Goal: Task Accomplishment & Management: Complete application form

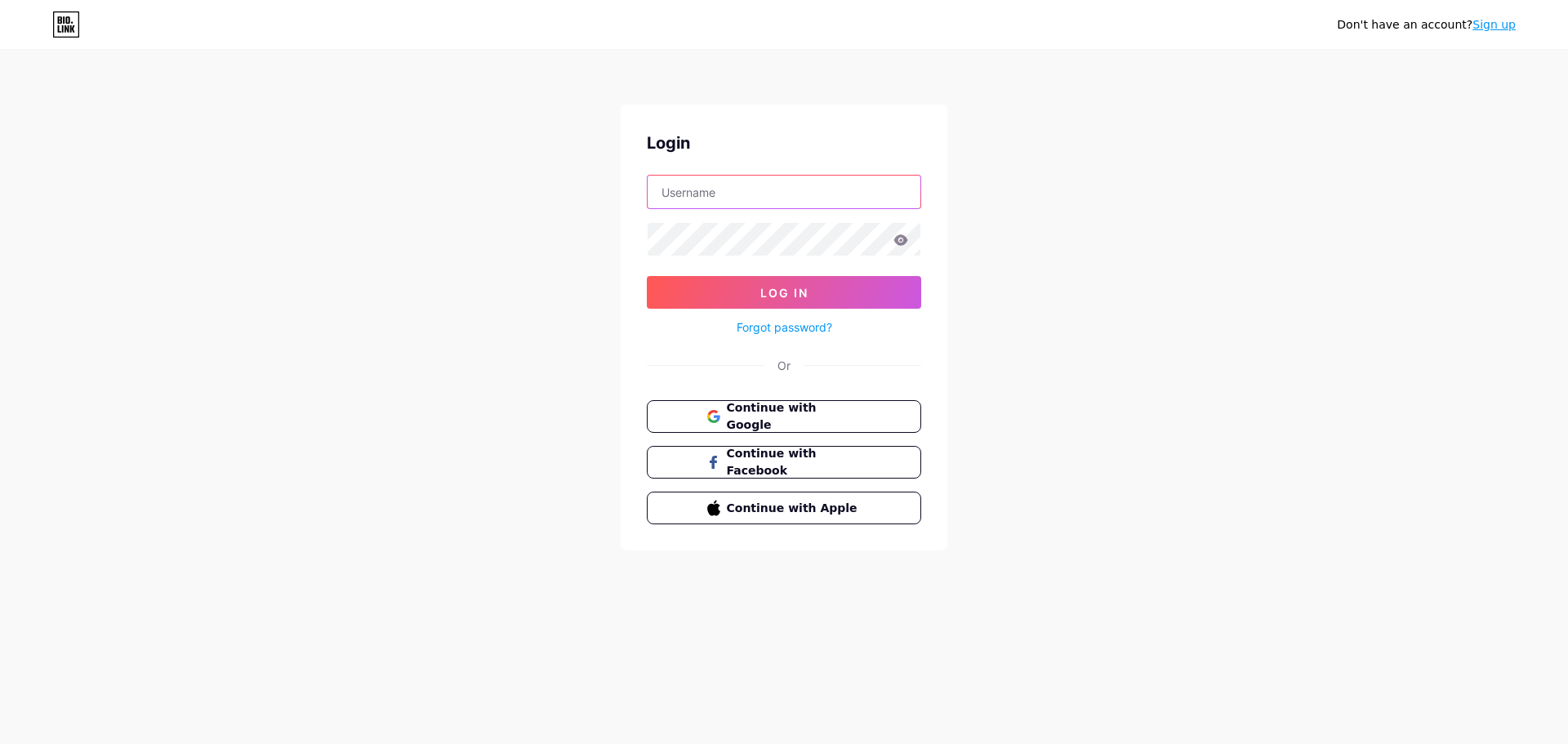
click at [718, 195] on input "text" at bounding box center [784, 192] width 272 height 33
type input "[EMAIL_ADDRESS][DOMAIN_NAME]"
click at [770, 285] on span "Log In" at bounding box center [784, 292] width 48 height 14
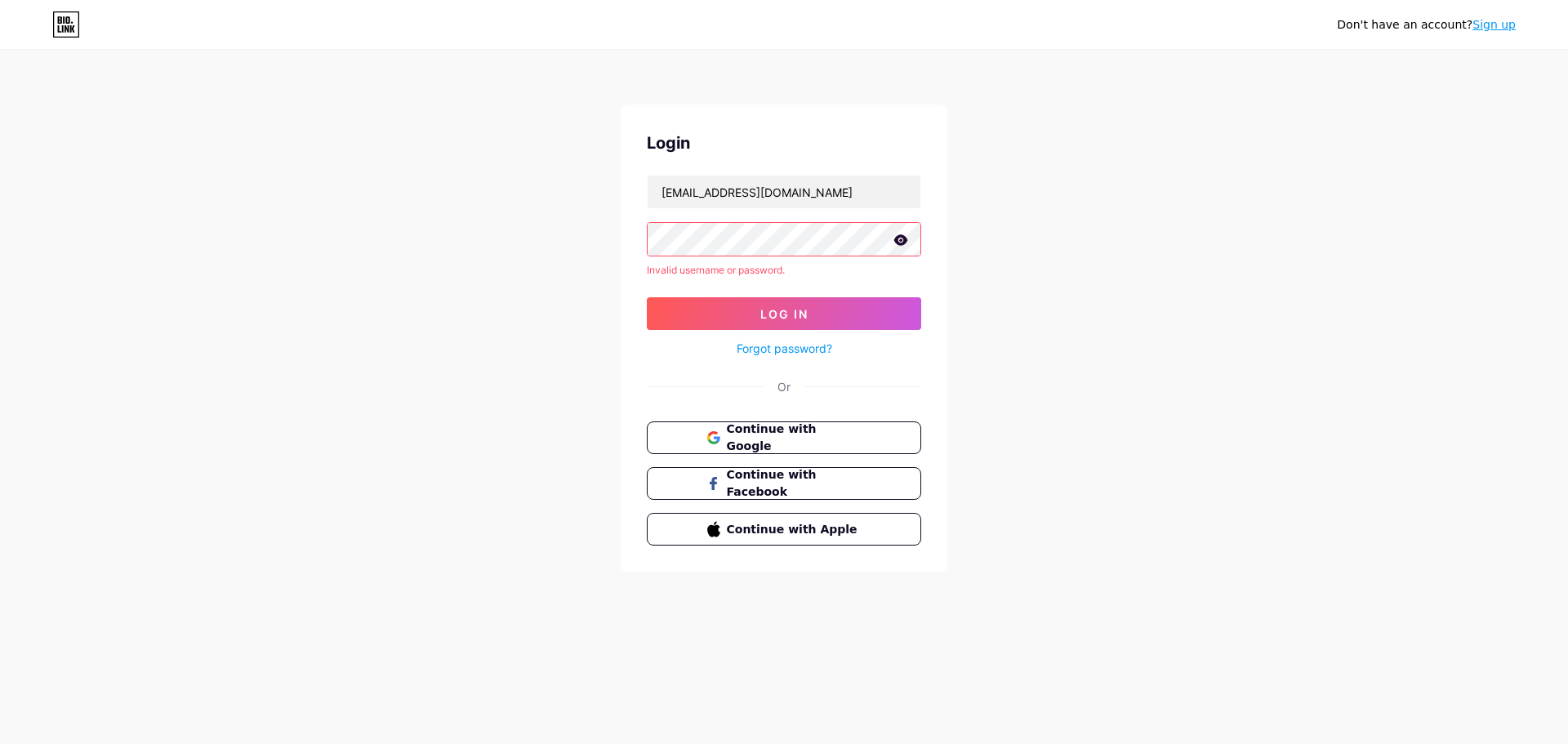
click at [1487, 26] on link "Sign up" at bounding box center [1494, 24] width 43 height 13
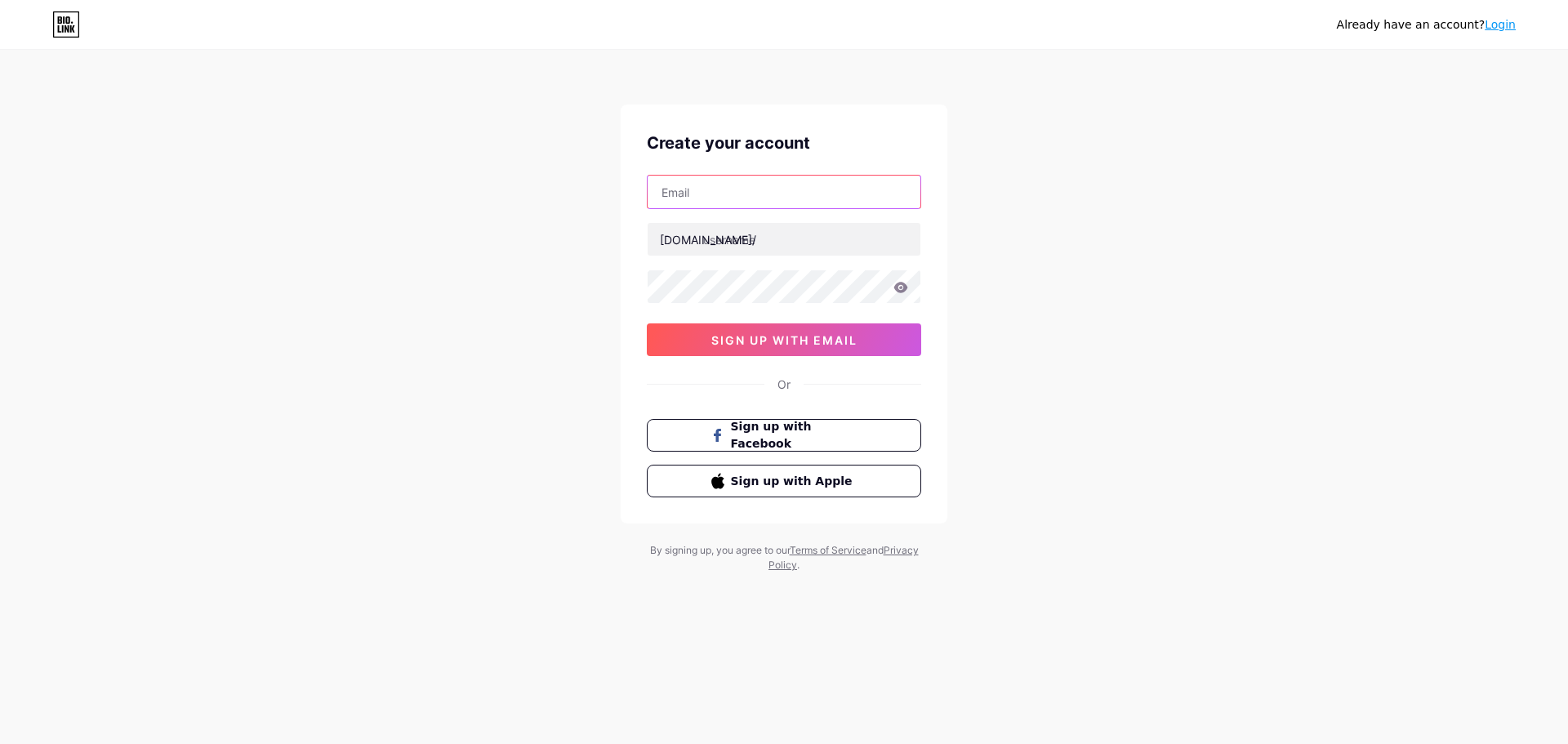
click at [703, 189] on input "text" at bounding box center [784, 192] width 272 height 33
type input "[EMAIL_ADDRESS][DOMAIN_NAME]"
click at [1024, 272] on div "Already have an account? Login Create your account [EMAIL_ADDRESS][DOMAIN_NAME]…" at bounding box center [784, 312] width 1568 height 624
click at [753, 343] on span "sign up with email" at bounding box center [784, 340] width 146 height 14
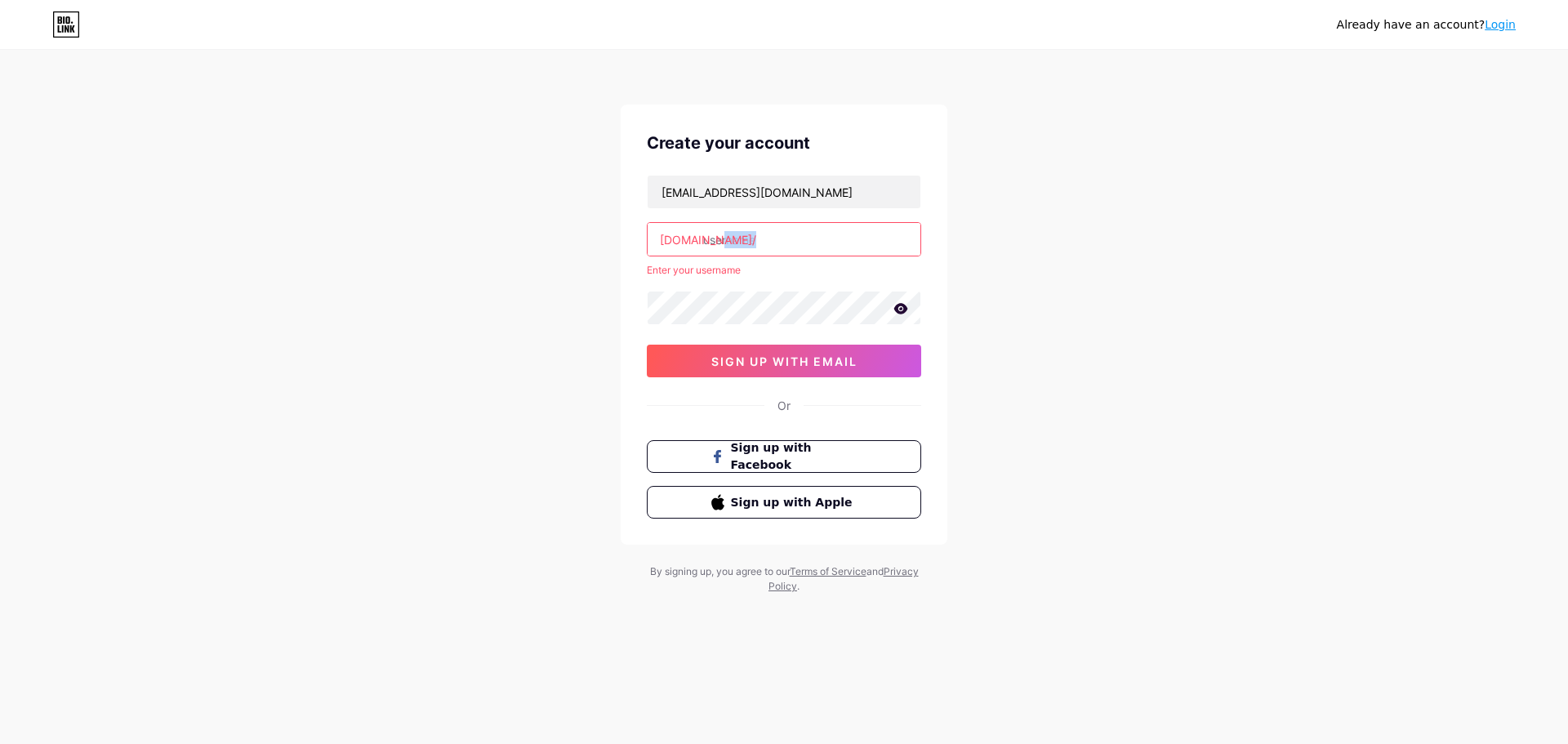
drag, startPoint x: 701, startPoint y: 240, endPoint x: 794, endPoint y: 244, distance: 93.1
click at [794, 244] on div "[DOMAIN_NAME]/" at bounding box center [784, 239] width 274 height 35
click at [794, 243] on input "text" at bounding box center [784, 239] width 272 height 33
drag, startPoint x: 701, startPoint y: 239, endPoint x: 799, endPoint y: 245, distance: 98.2
click at [799, 245] on div "[DOMAIN_NAME]/" at bounding box center [784, 239] width 274 height 35
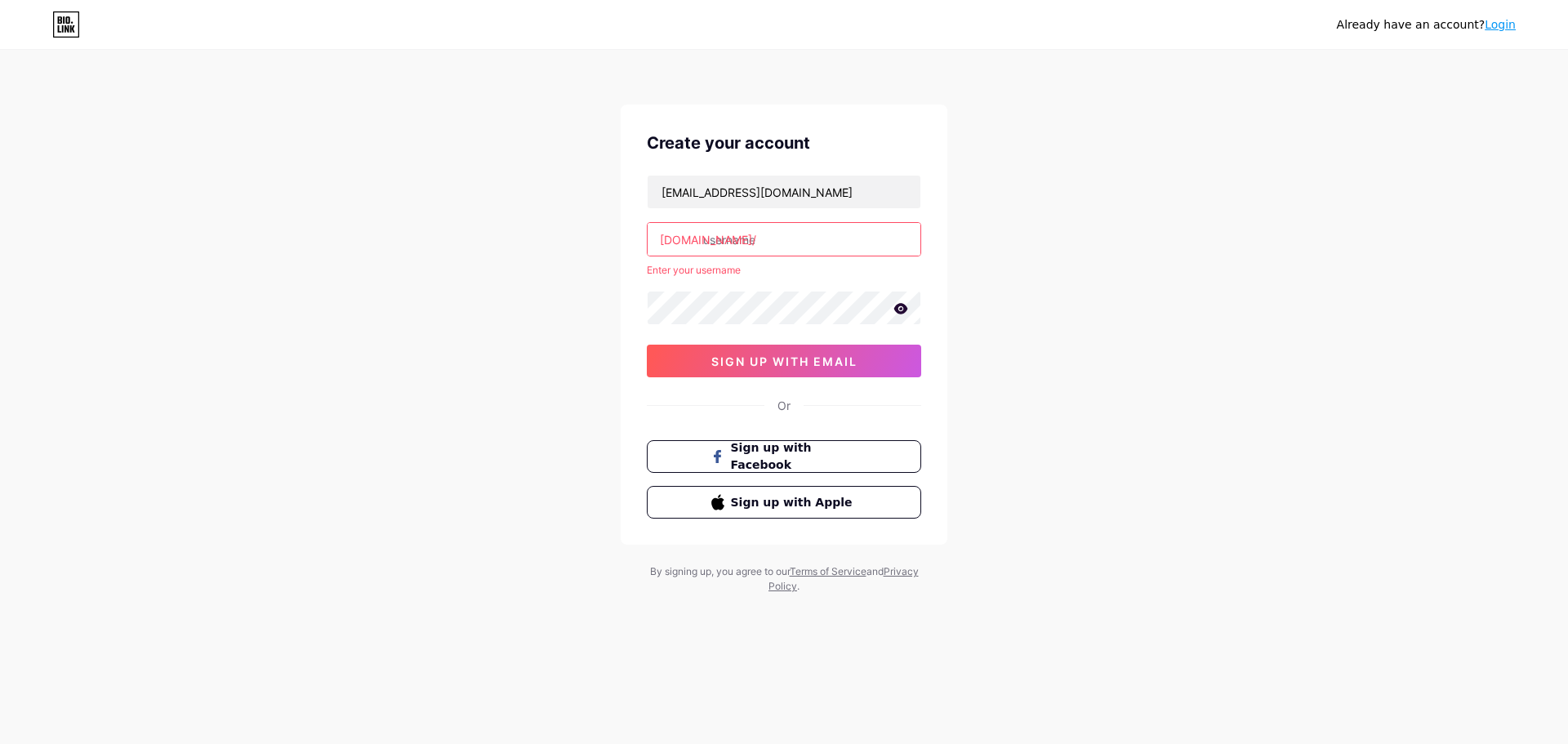
click at [797, 241] on input "text" at bounding box center [784, 239] width 272 height 33
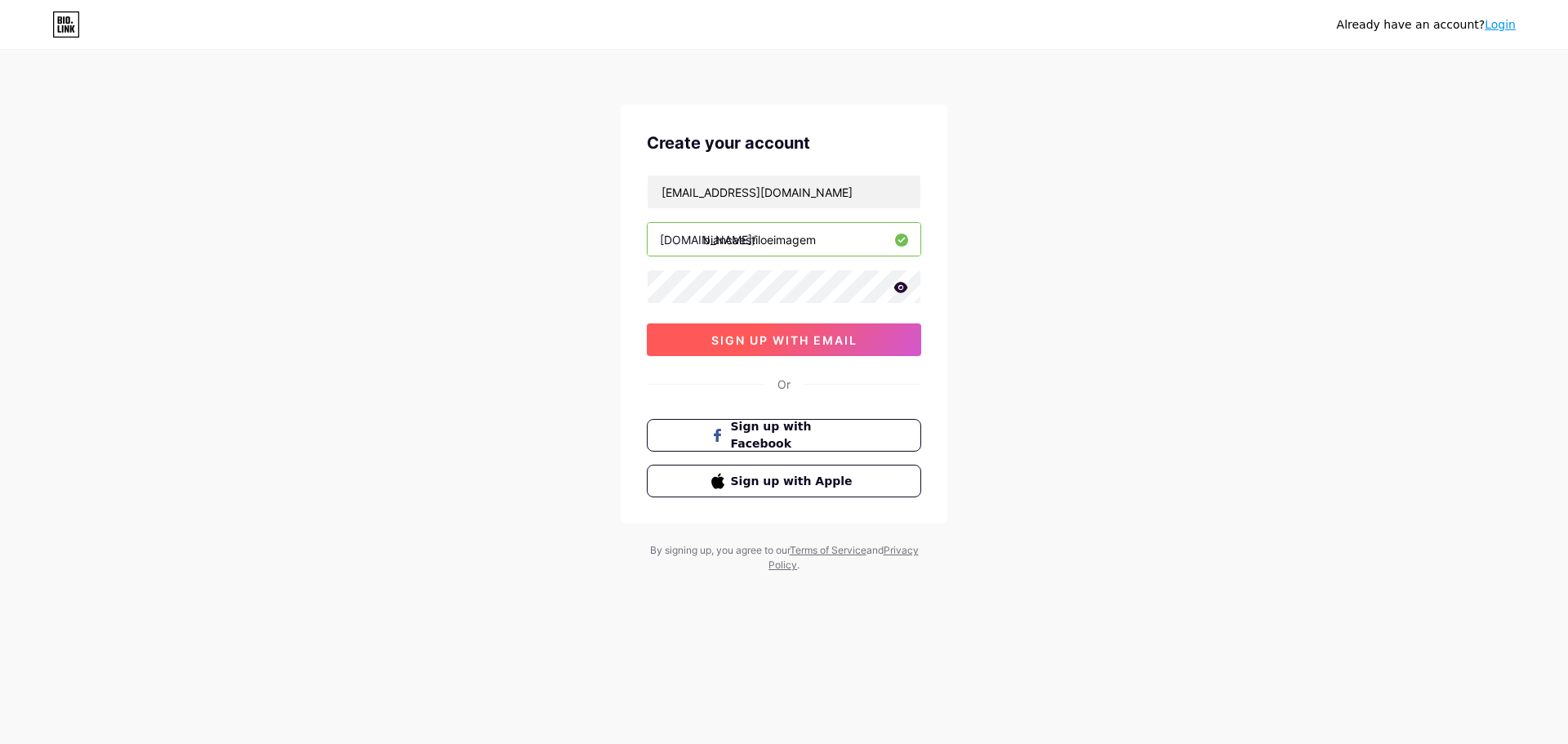
type input "biancaestiloeimagem"
click at [803, 336] on span "sign up with email" at bounding box center [784, 340] width 146 height 14
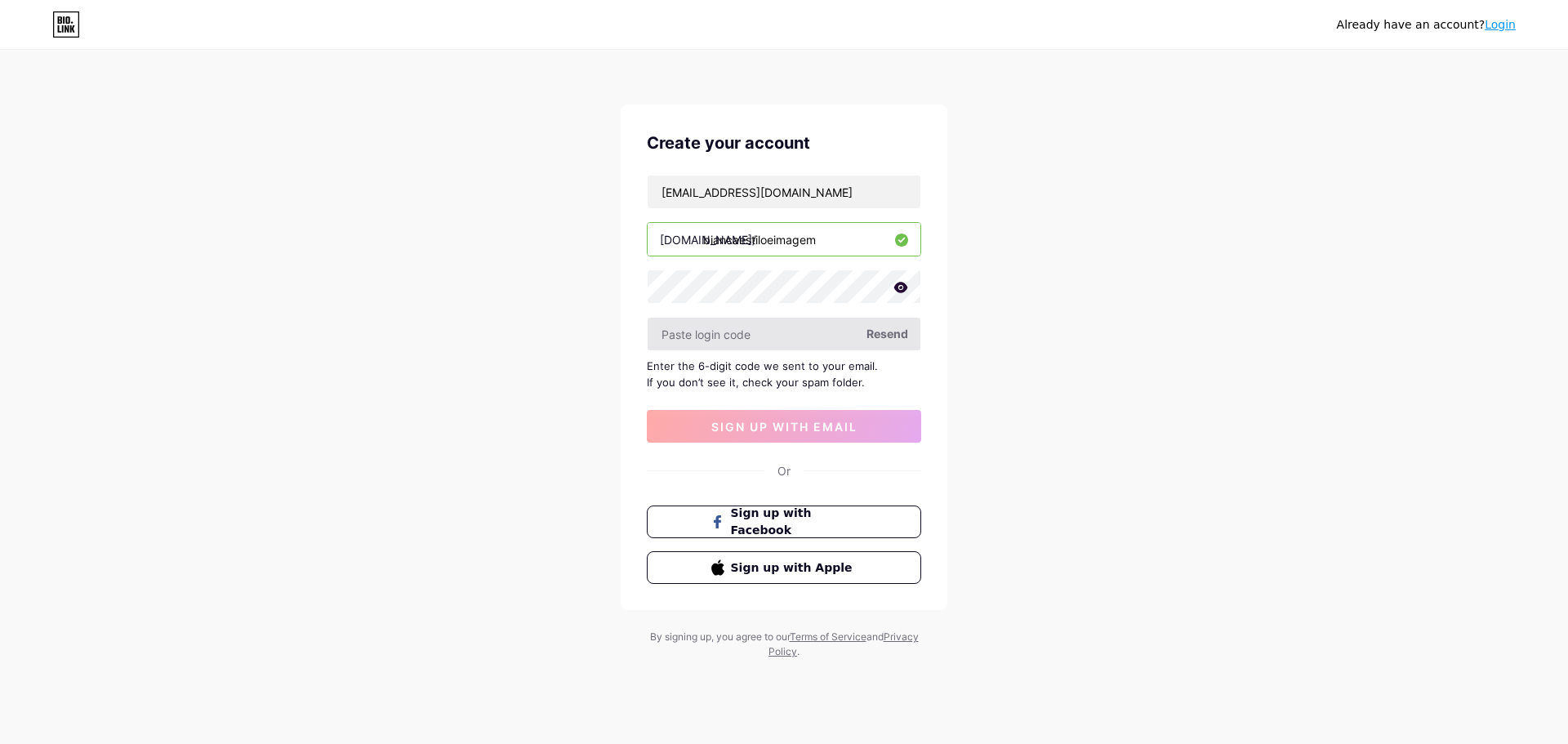
click at [813, 331] on input "text" at bounding box center [784, 333] width 272 height 33
click at [762, 324] on input "text" at bounding box center [784, 333] width 272 height 33
click at [762, 333] on input "text" at bounding box center [784, 333] width 272 height 33
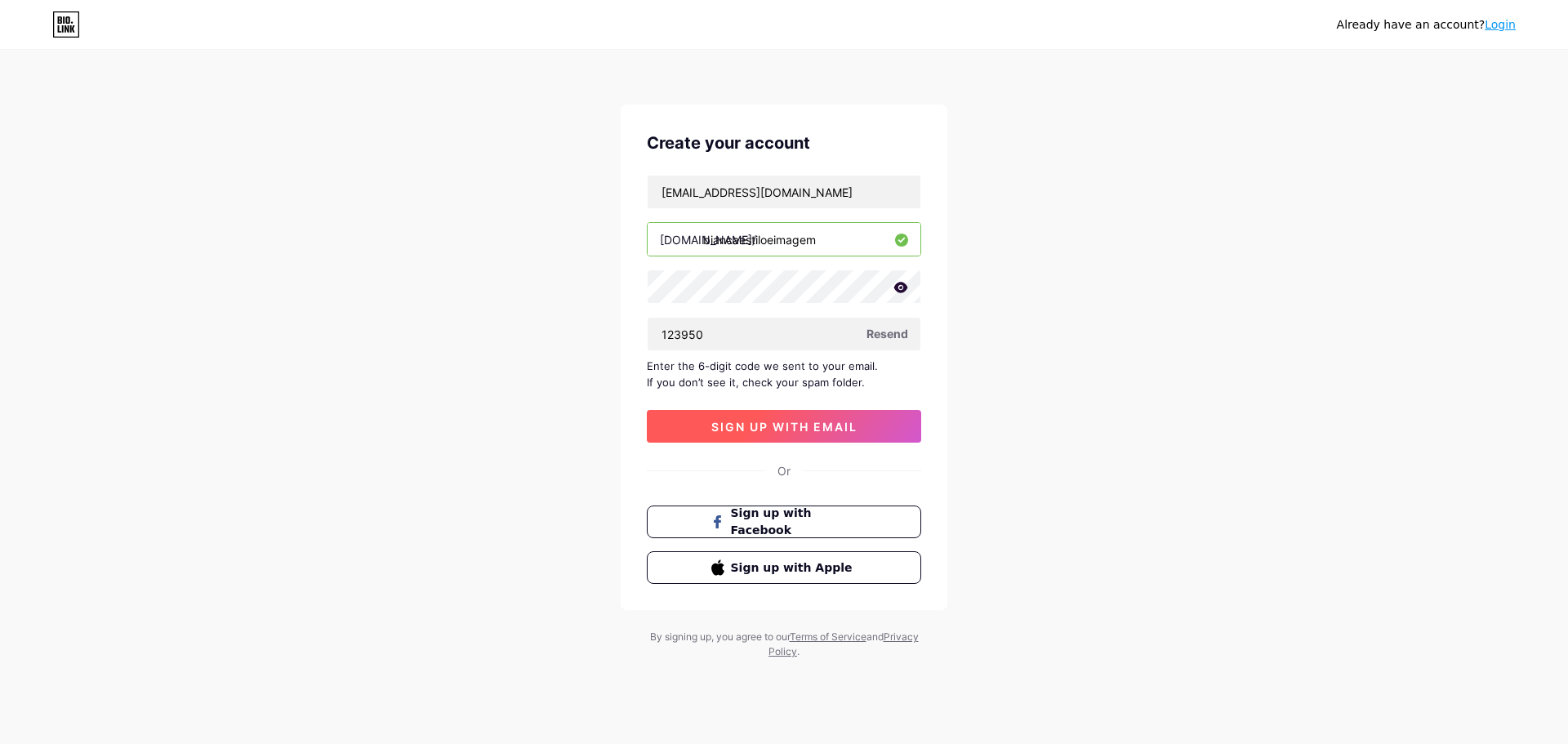
type input "123950"
click at [789, 418] on button "sign up with email" at bounding box center [784, 426] width 274 height 33
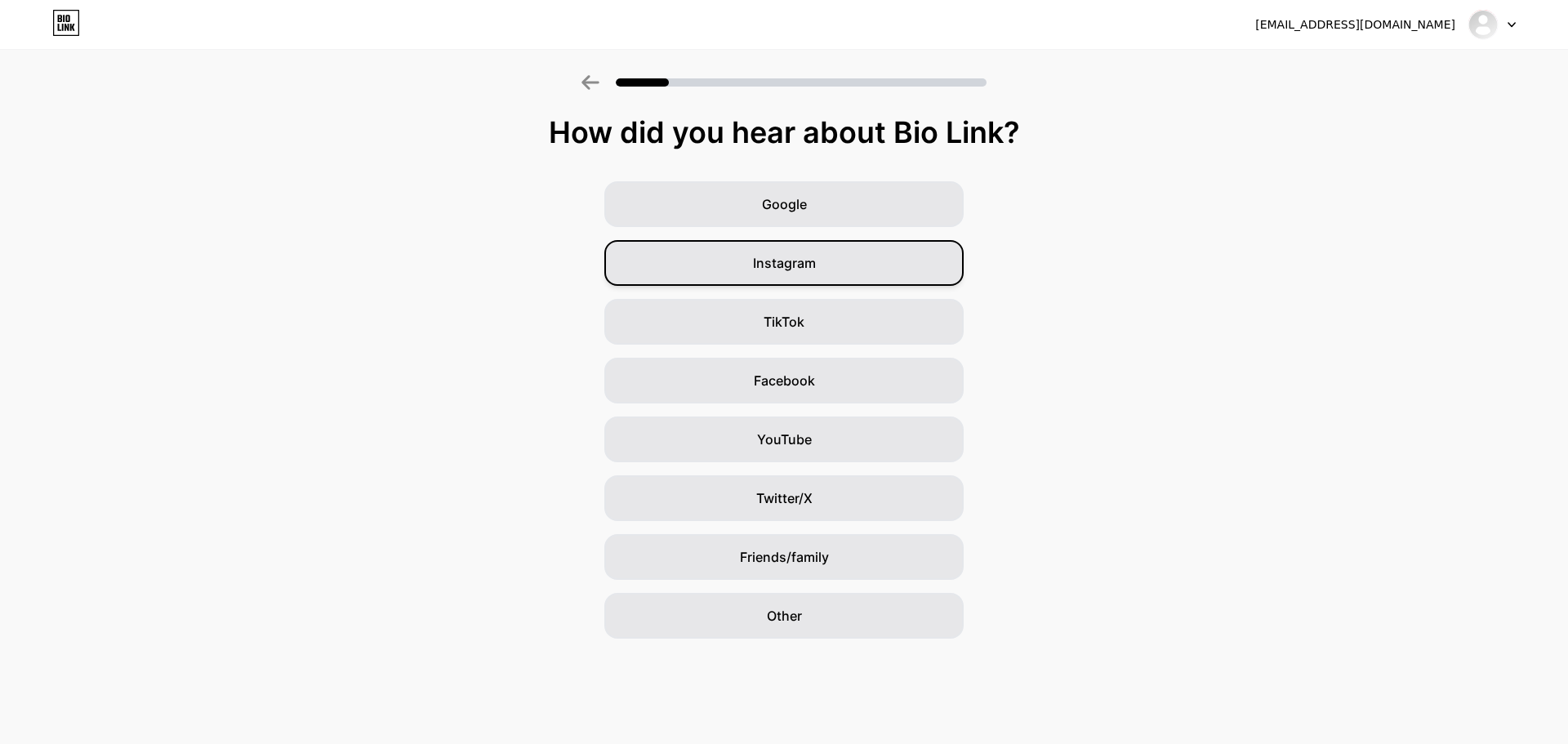
click at [777, 266] on span "Instagram" at bounding box center [784, 262] width 63 height 20
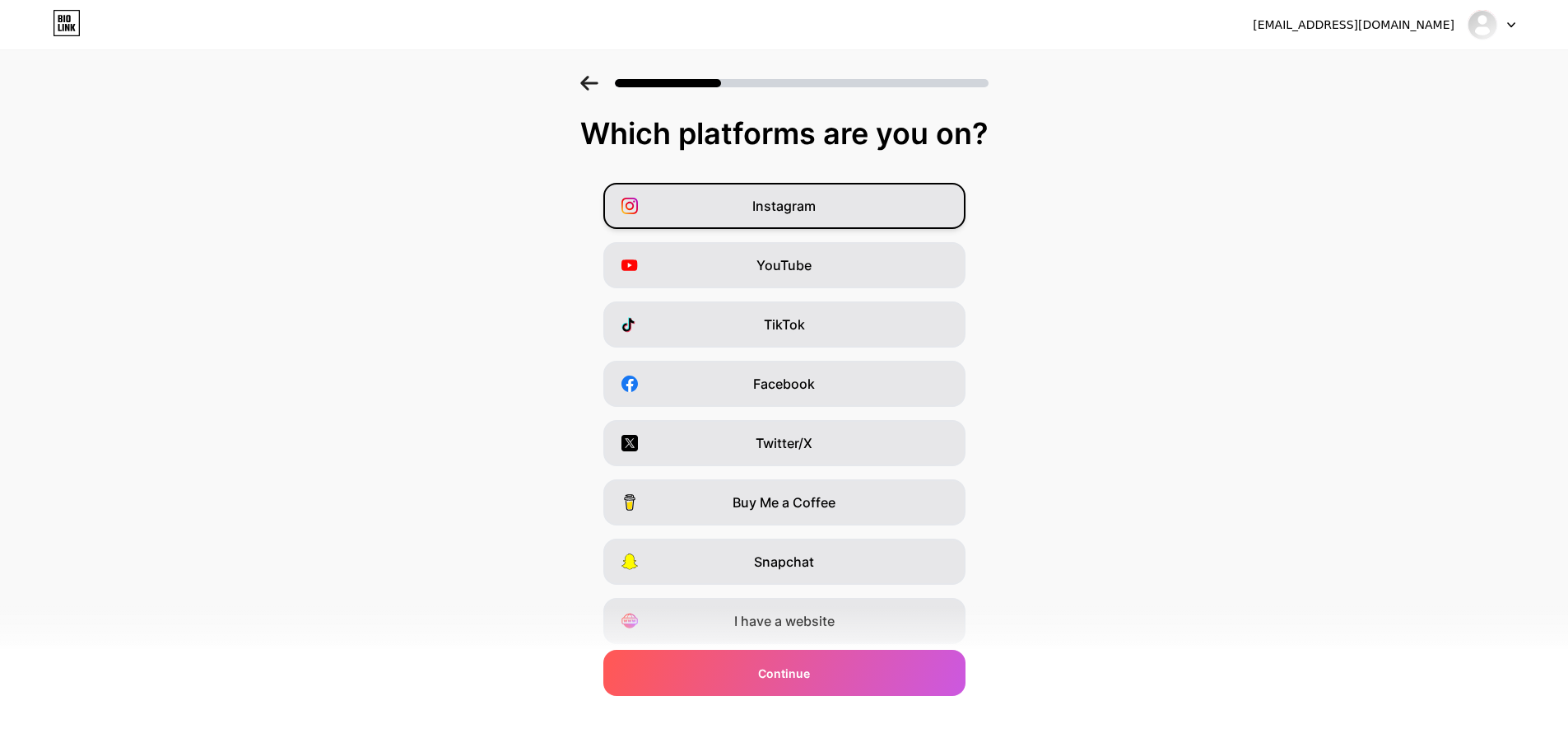
click at [792, 202] on span "Instagram" at bounding box center [783, 206] width 63 height 20
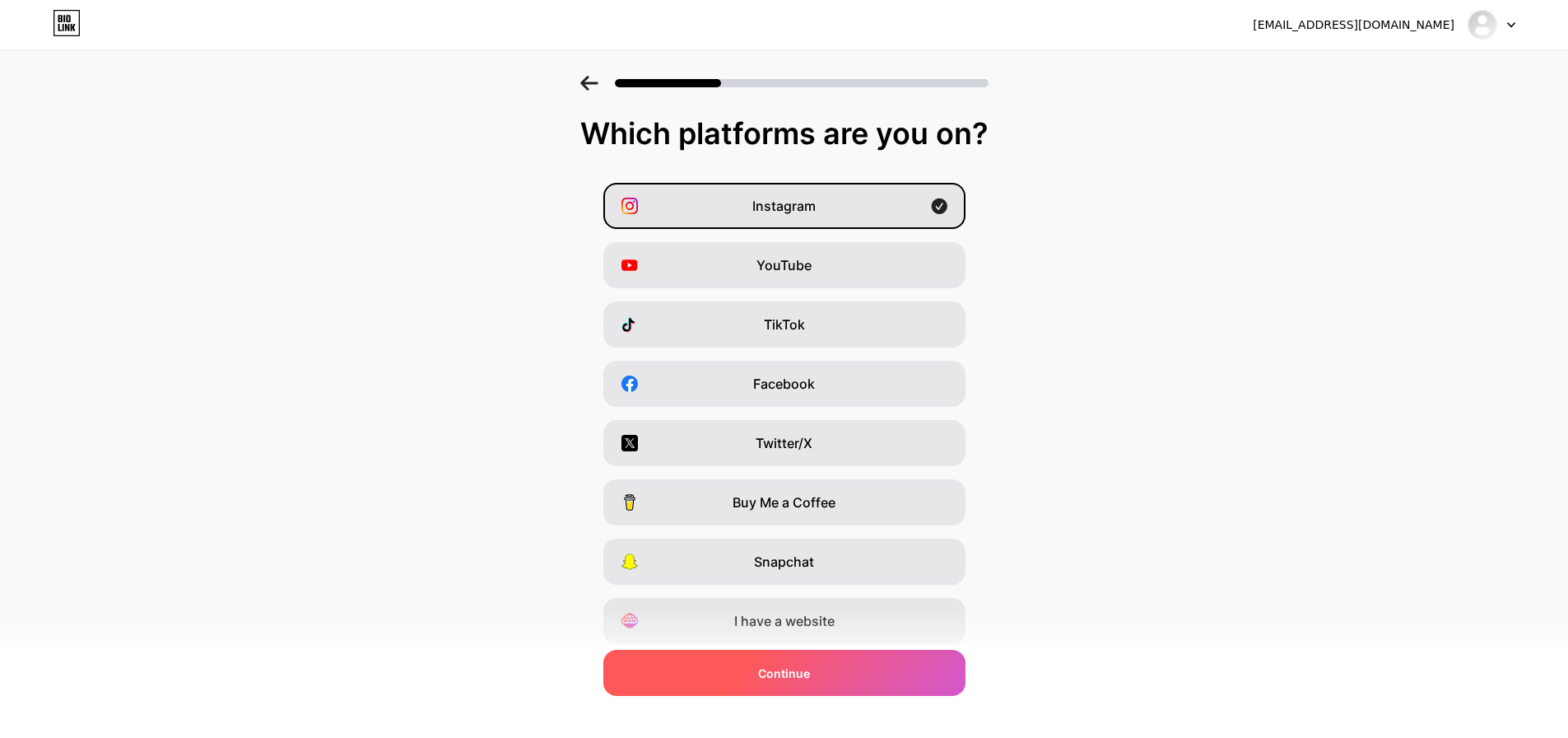
click at [823, 666] on div "Continue" at bounding box center [785, 672] width 362 height 46
